Goal: Task Accomplishment & Management: Complete application form

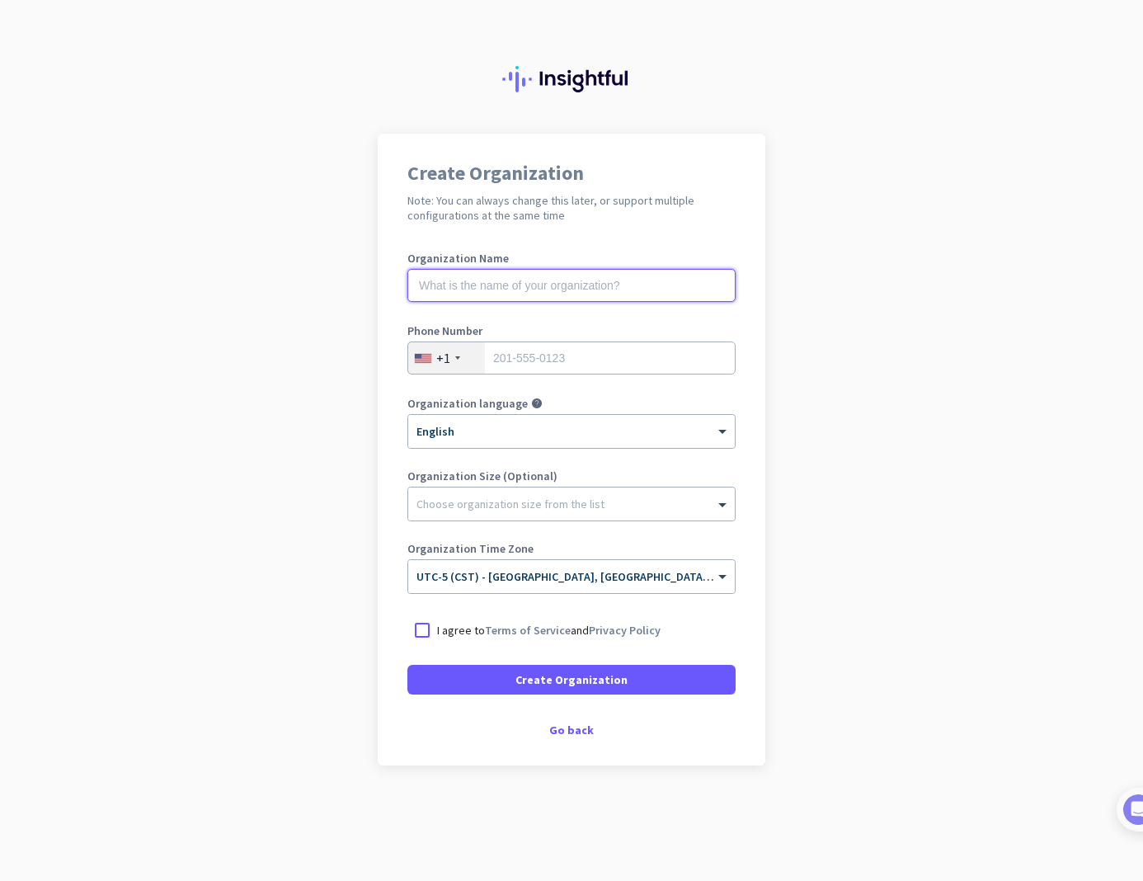
click at [546, 285] on input "text" at bounding box center [571, 285] width 328 height 33
type input "Mercor"
click at [565, 360] on input "tel" at bounding box center [571, 357] width 328 height 33
type input "[PHONE_NUMBER]"
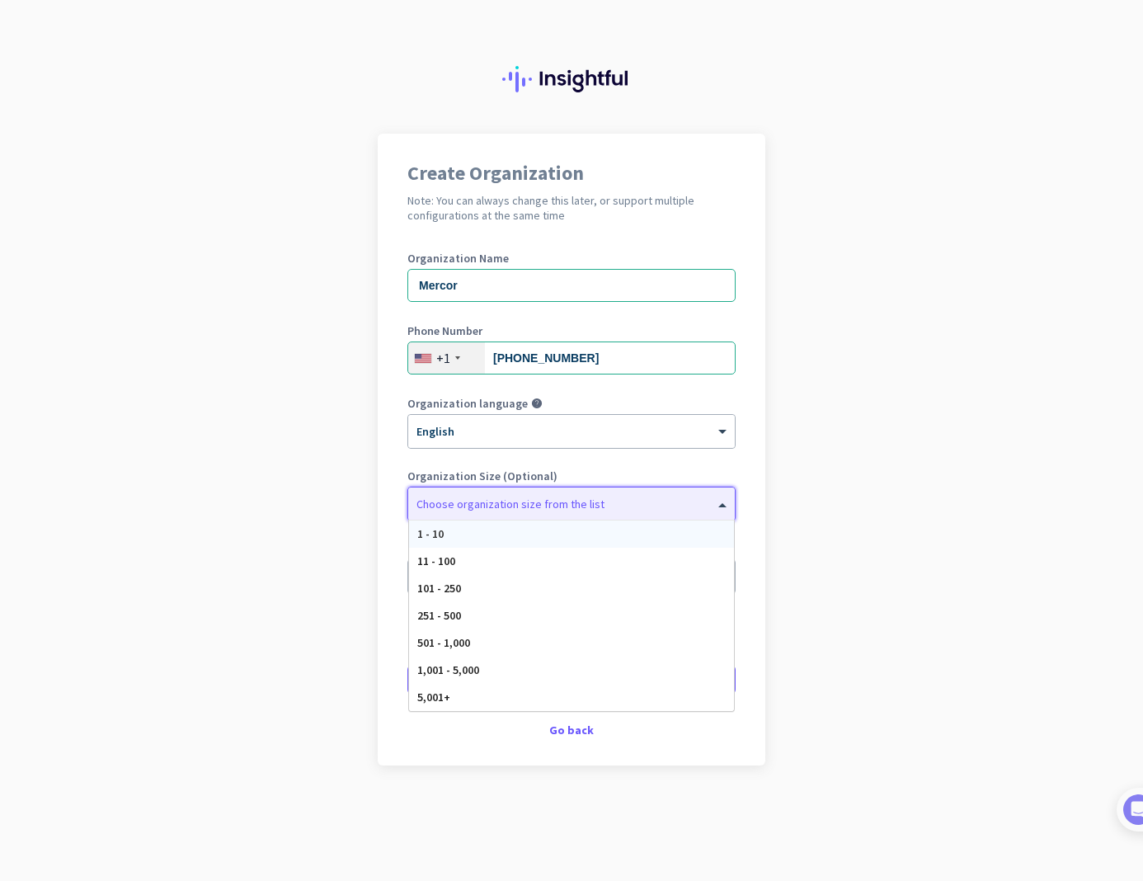
click at [577, 510] on div "Choose organization size from the list" at bounding box center [511, 504] width 188 height 15
click at [806, 479] on app-onboarding-organization "Create Organization Note: You can always change this later, or support multiple…" at bounding box center [571, 491] width 1143 height 714
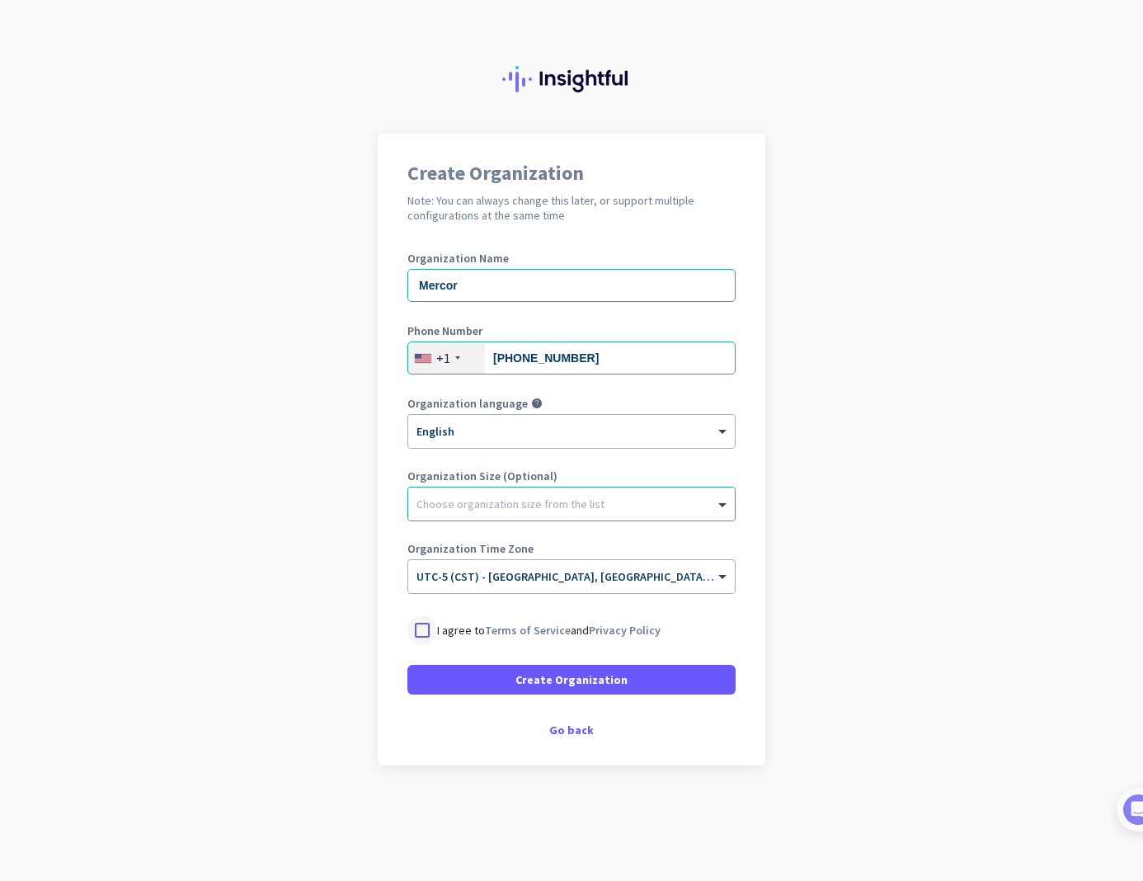
click at [426, 632] on div at bounding box center [422, 630] width 30 height 30
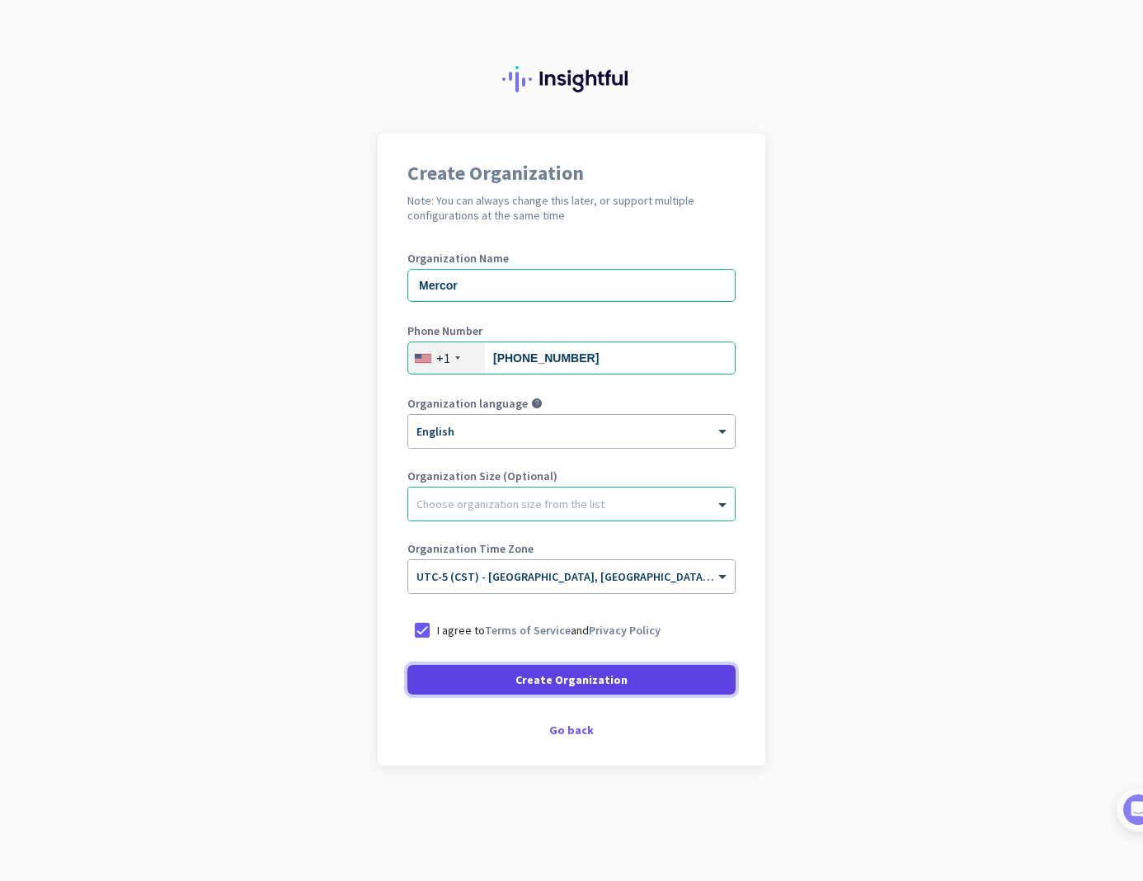
click at [584, 684] on span "Create Organization" at bounding box center [572, 679] width 112 height 16
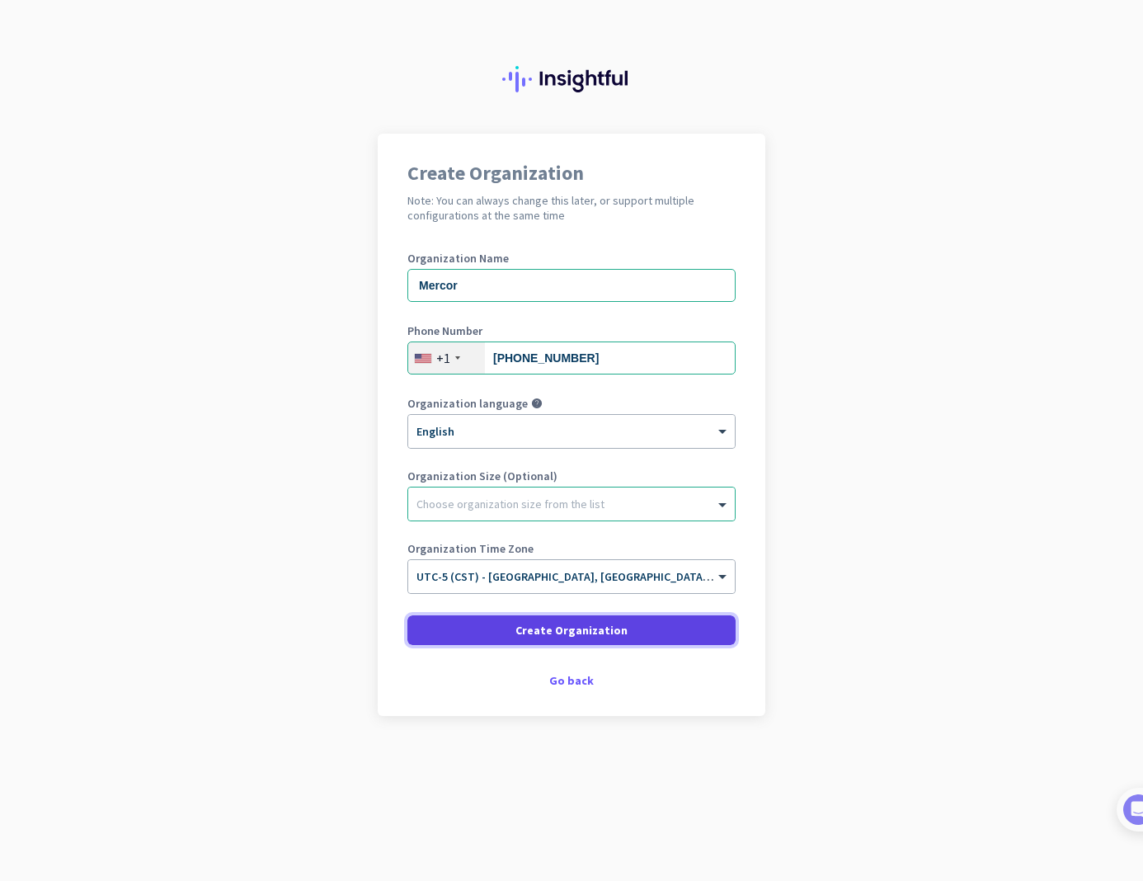
click at [615, 633] on span "Create Organization" at bounding box center [572, 630] width 112 height 16
